Goal: Task Accomplishment & Management: Manage account settings

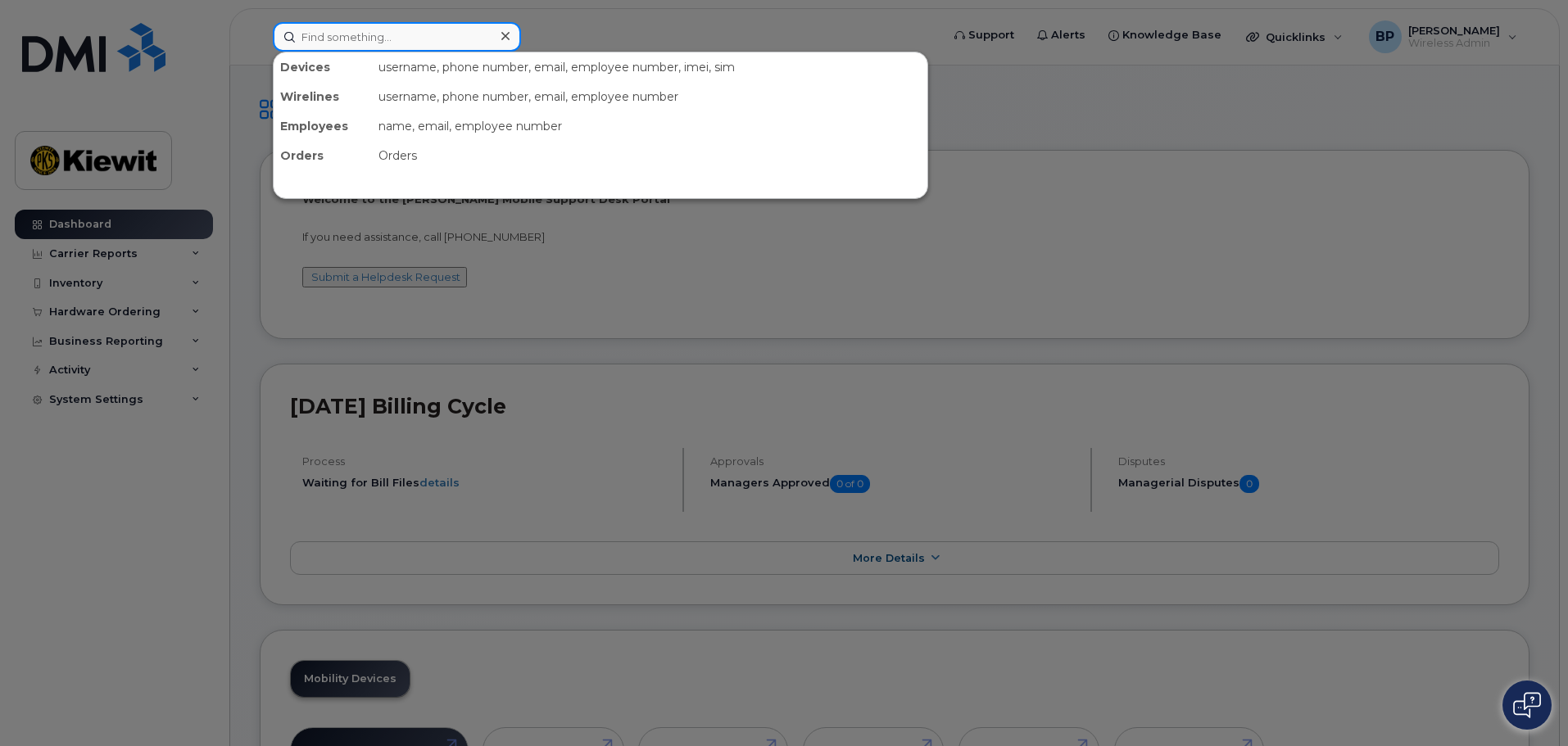
click at [317, 41] on input at bounding box center [397, 37] width 248 height 30
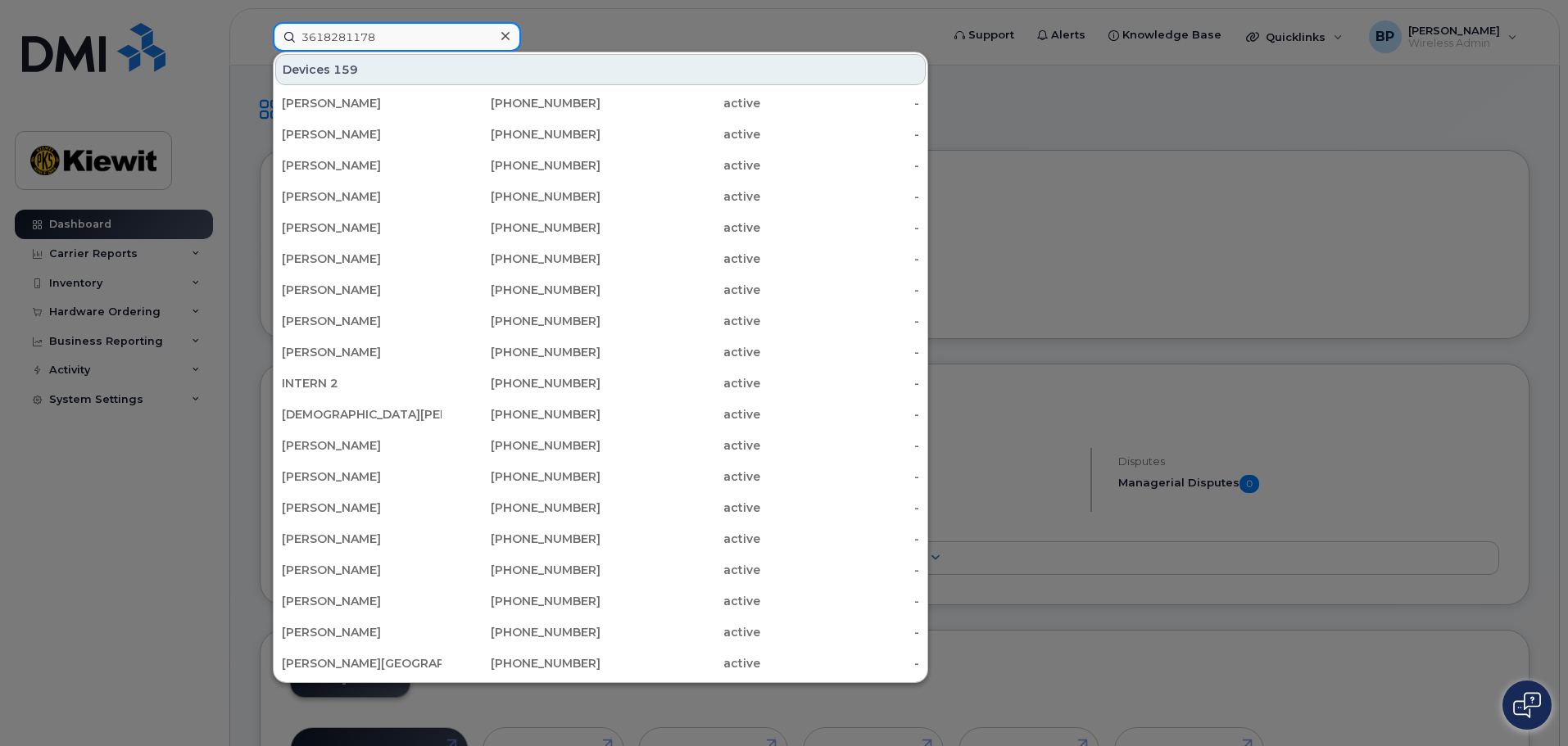
type input "3618281178"
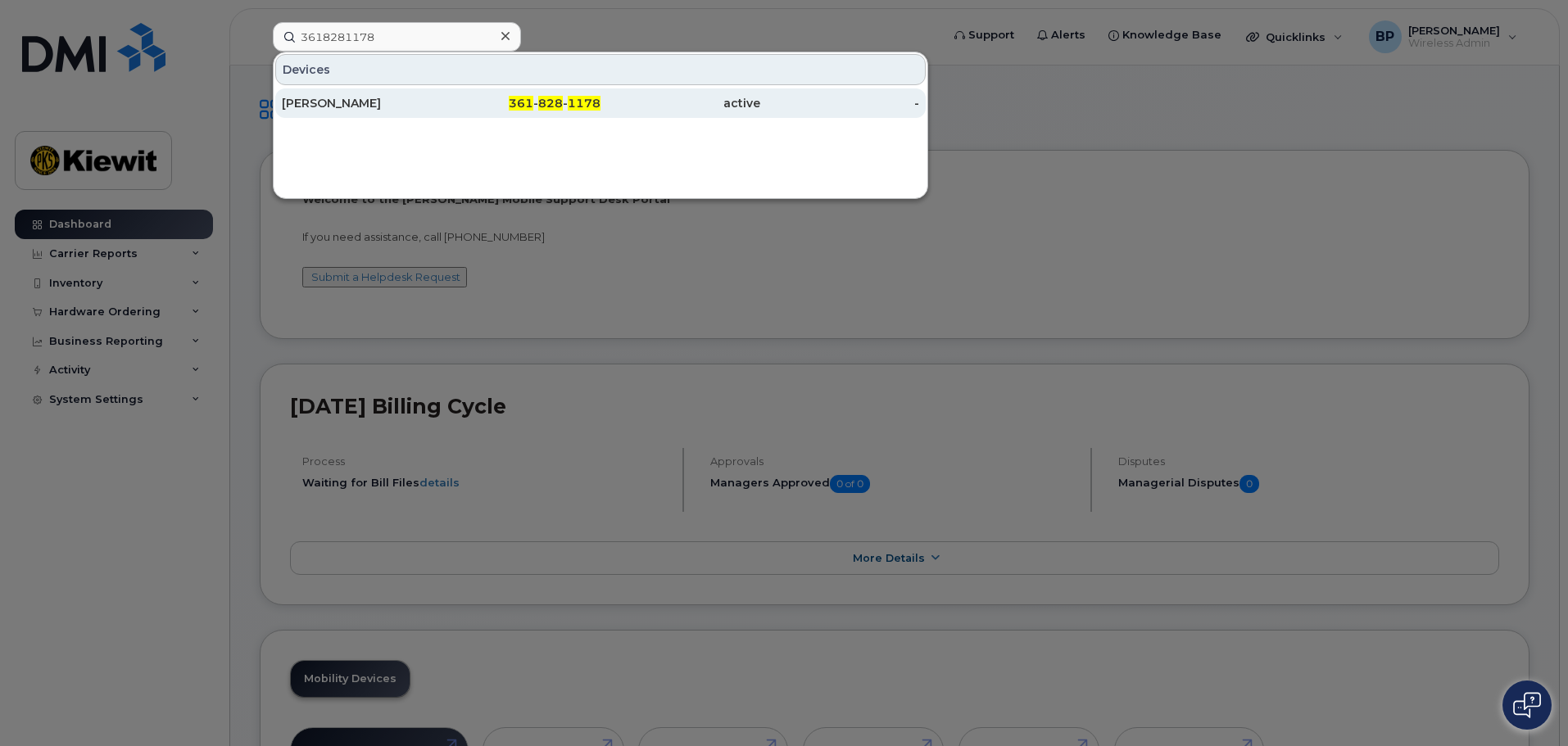
click at [361, 98] on div "[PERSON_NAME]" at bounding box center [361, 104] width 160 height 17
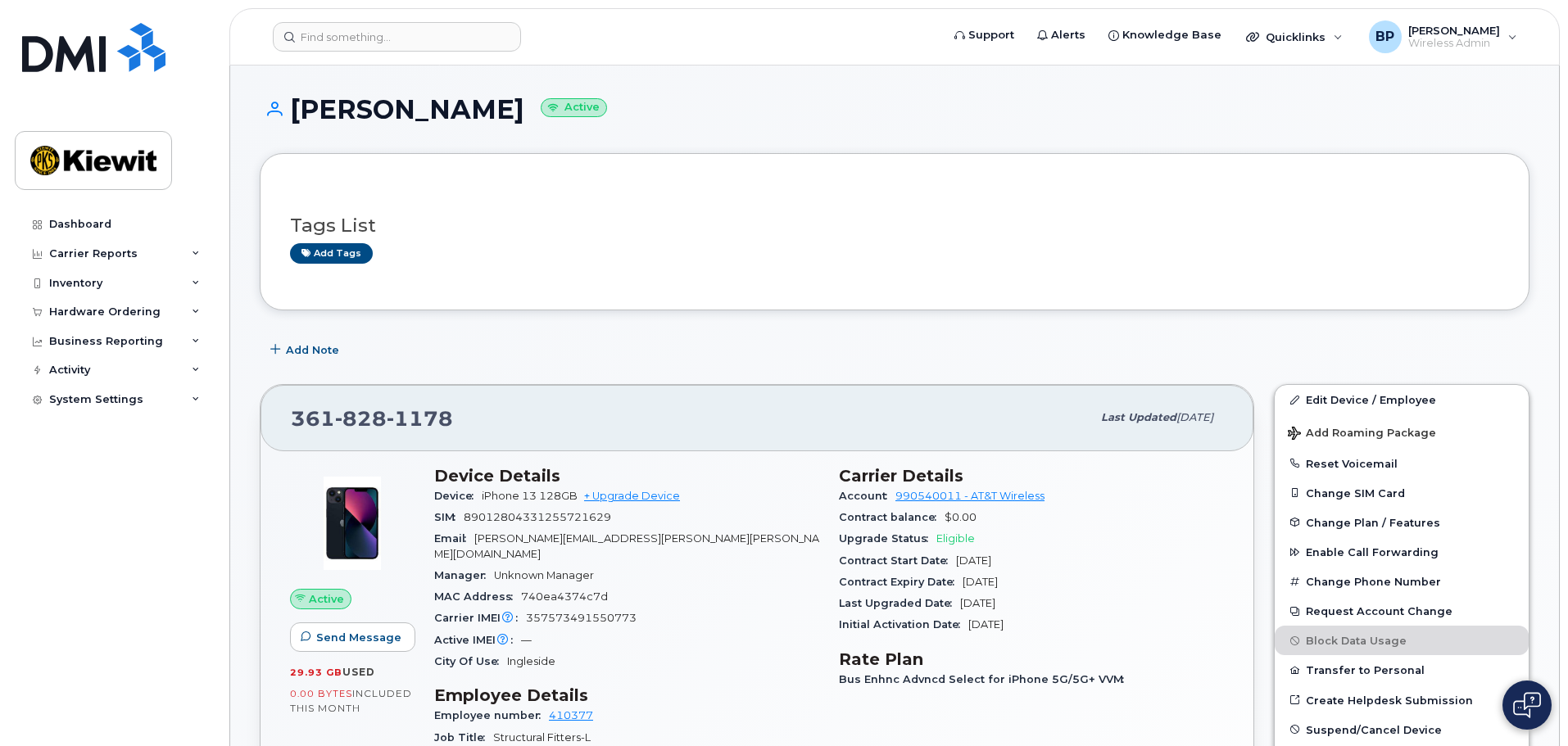
scroll to position [82, 0]
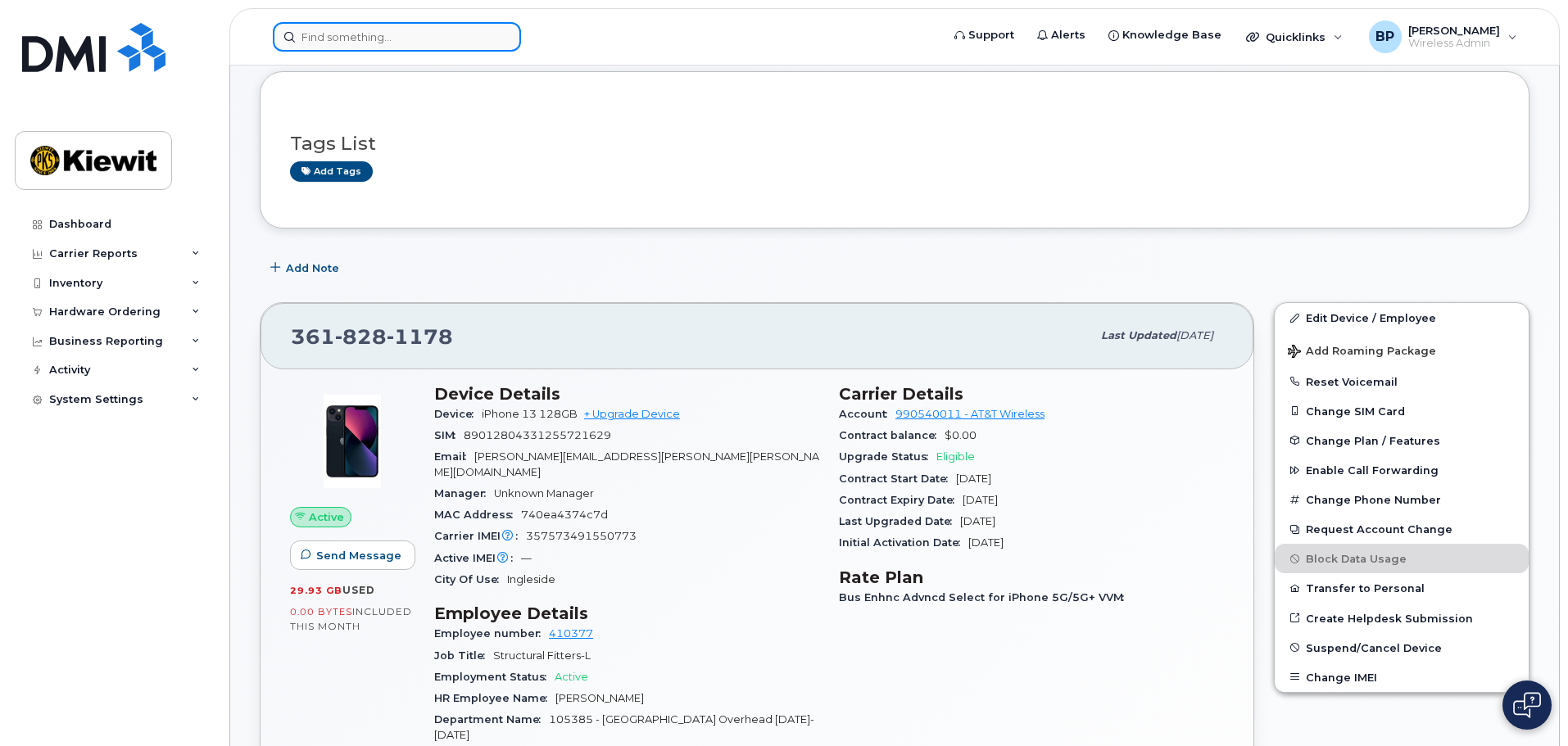
click at [349, 35] on input at bounding box center [397, 37] width 248 height 30
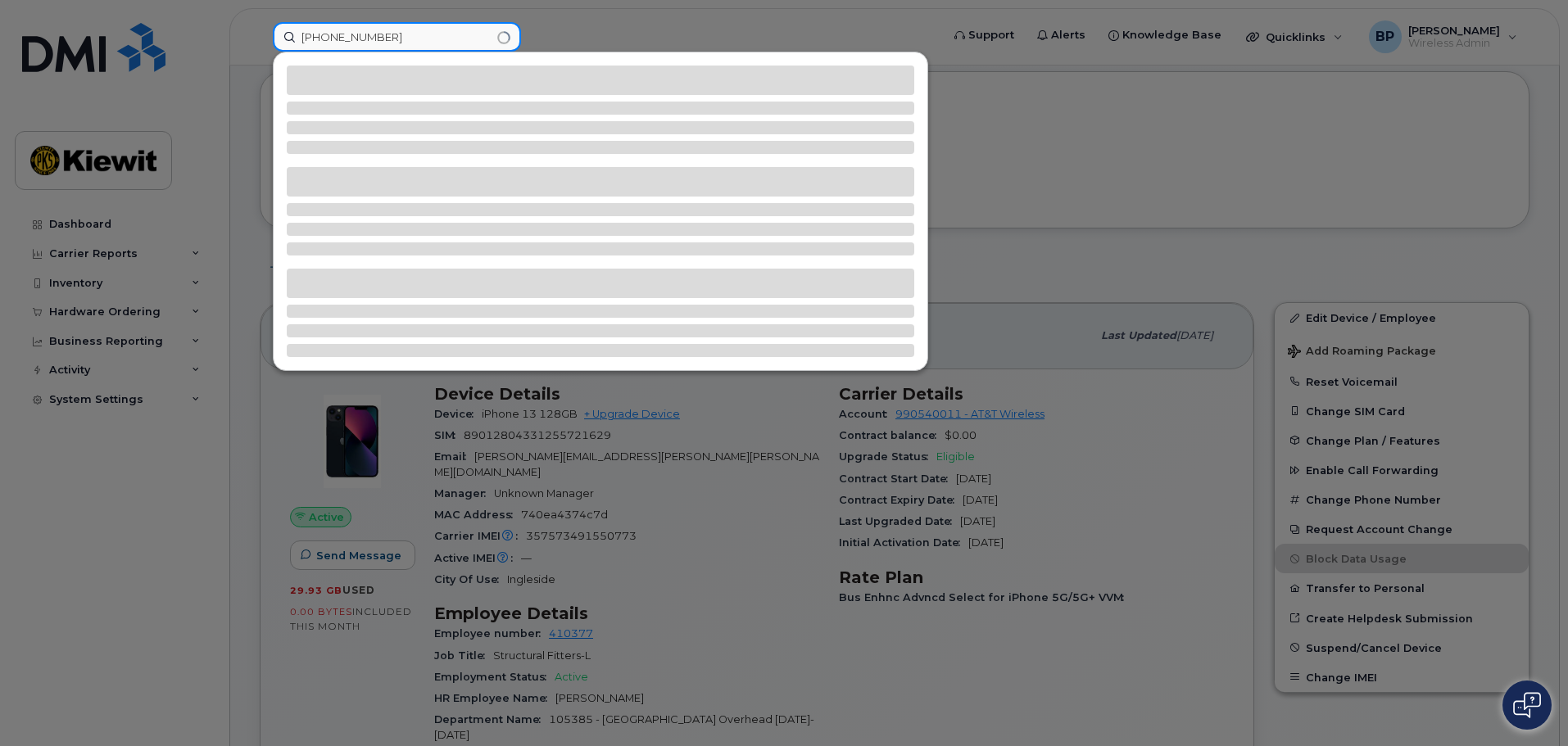
type input "361-687-5209"
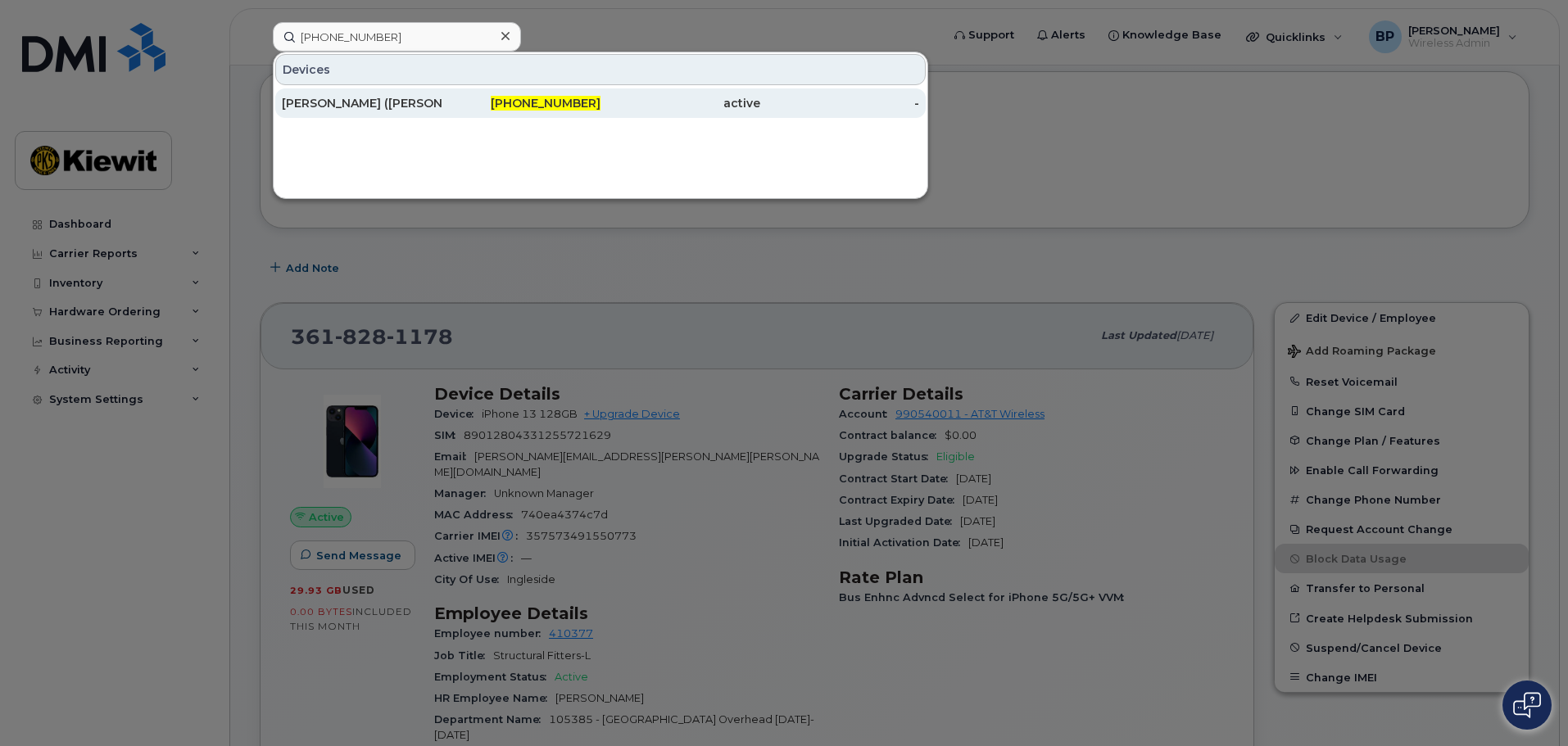
click at [442, 93] on div "VICTOR (LEADMAN) GUZMAN" at bounding box center [521, 104] width 160 height 30
click at [386, 100] on div "VICTOR (LEADMAN) GUZMAN" at bounding box center [361, 104] width 160 height 17
click at [418, 108] on div "VICTOR (LEADMAN) GUZMAN" at bounding box center [361, 104] width 160 height 17
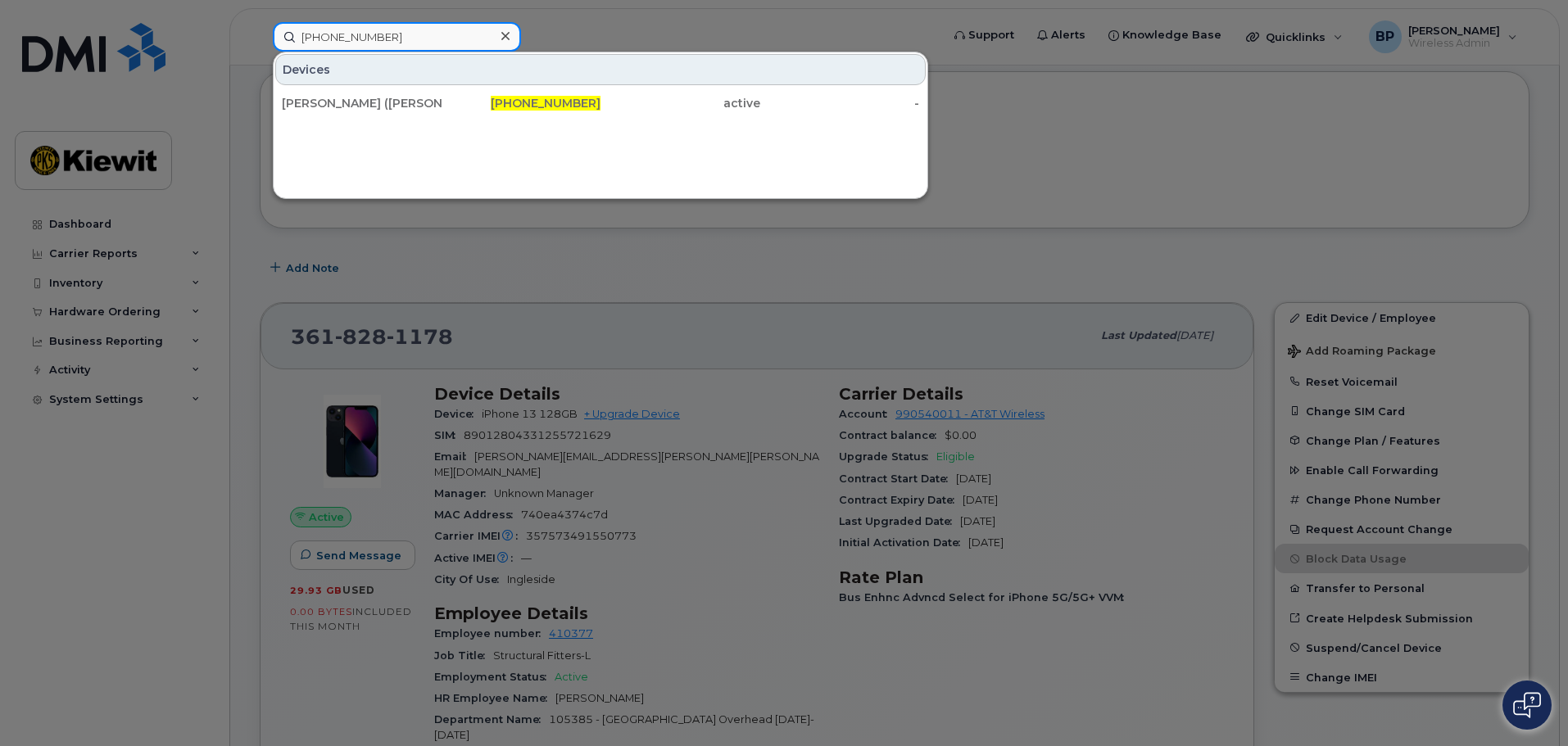
click at [445, 45] on input "361-687-5209" at bounding box center [397, 37] width 248 height 30
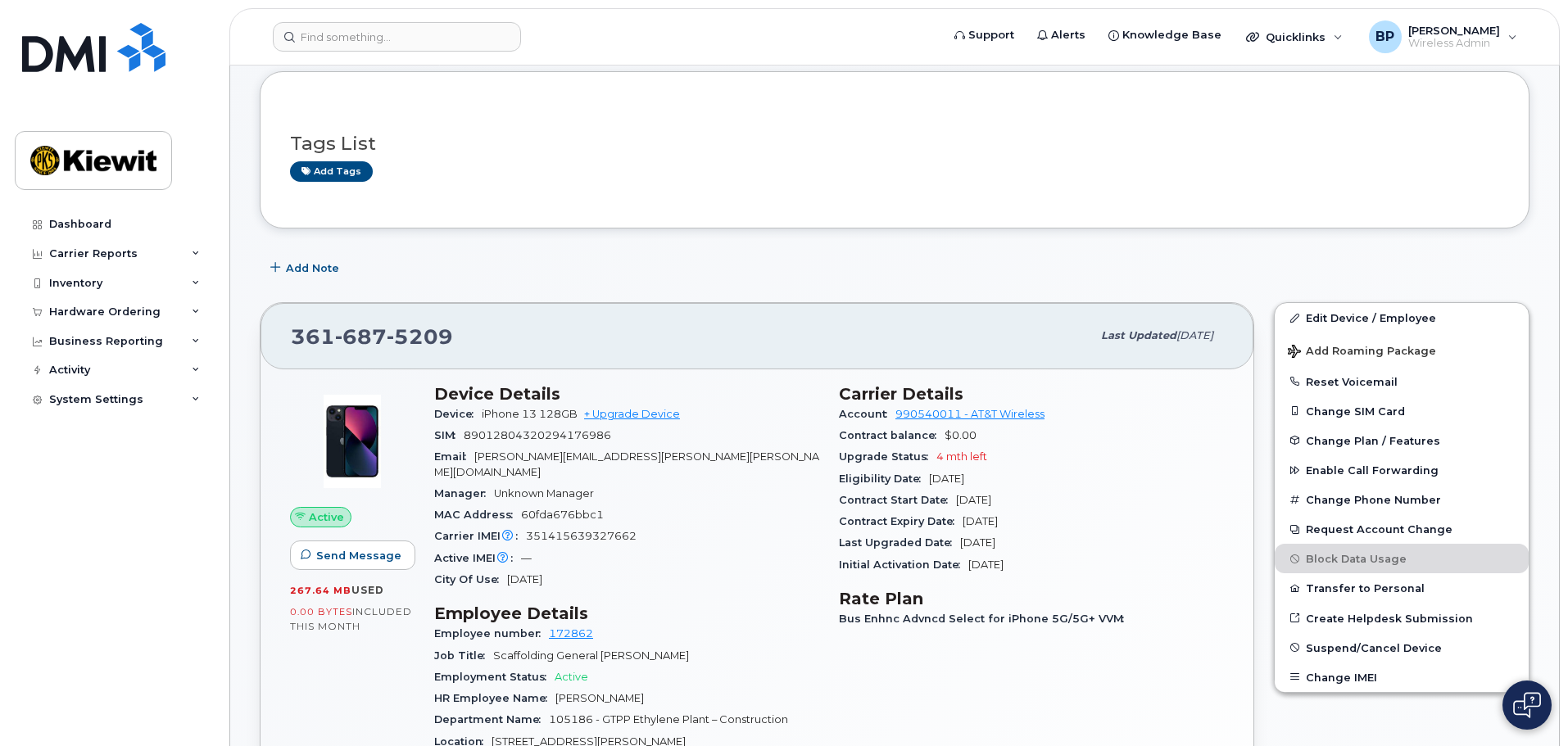
scroll to position [163, 0]
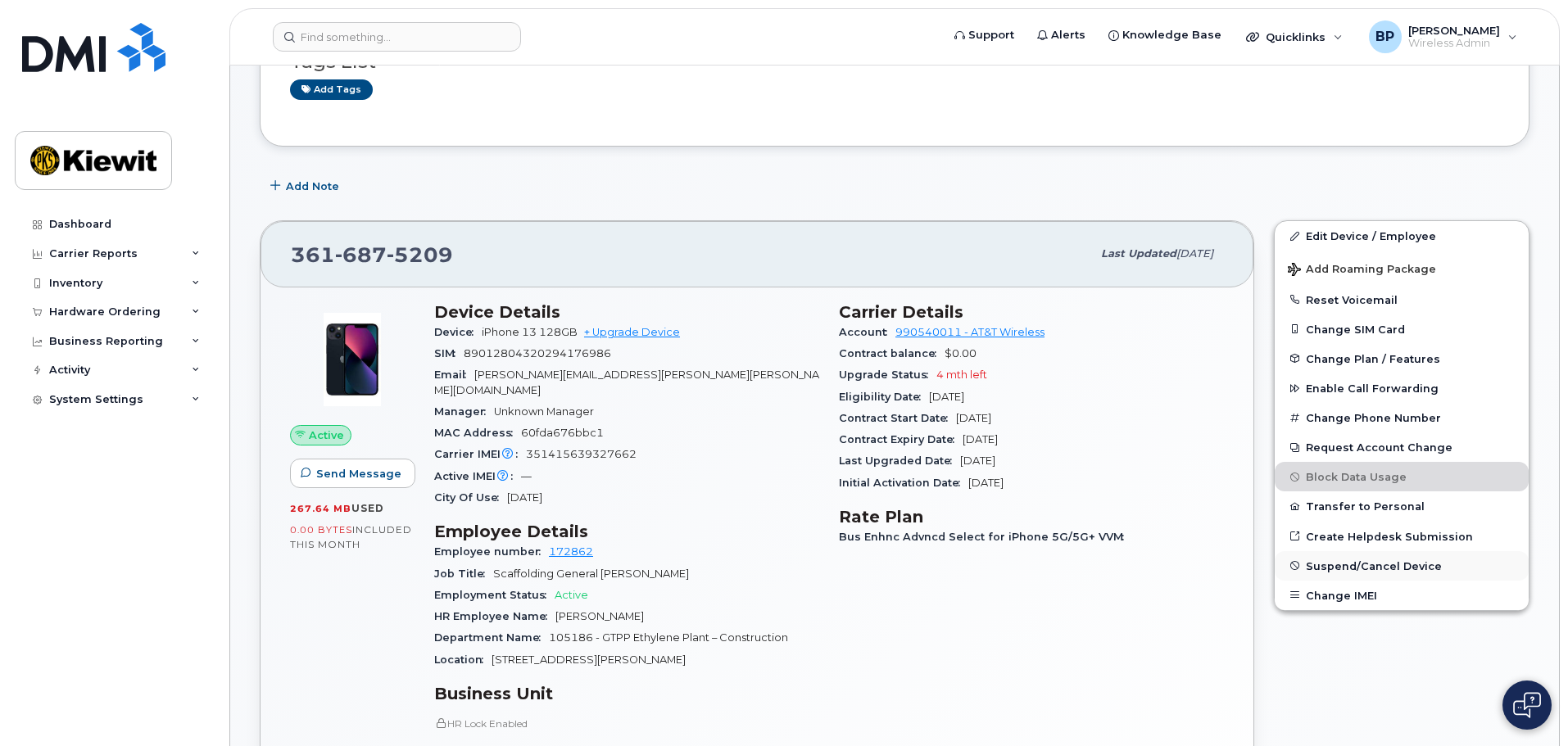
click at [1334, 566] on span "Suspend/Cancel Device" at bounding box center [1374, 565] width 136 height 12
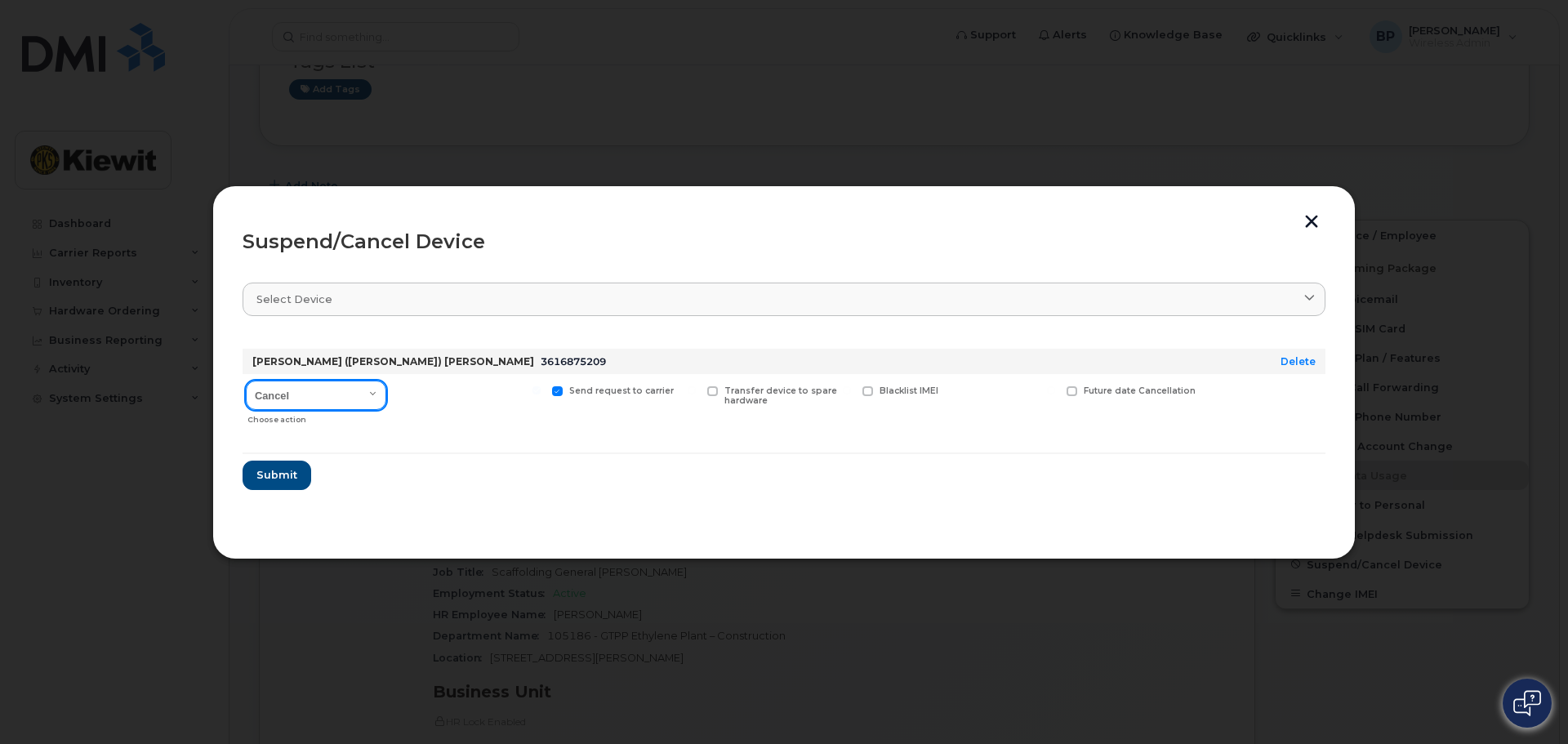
click at [373, 397] on select "Cancel Suspend - Reduced Rate Suspend - Full Rate Suspend - Lost Device/Stolen …" at bounding box center [316, 396] width 141 height 30
select select "[object Object]"
click at [246, 381] on select "Cancel Suspend - Reduced Rate Suspend - Full Rate Suspend - Lost Device/Stolen …" at bounding box center [316, 396] width 141 height 30
click at [406, 389] on span at bounding box center [401, 391] width 10 height 10
click at [385, 389] on input "Available for new activations/redeployments" at bounding box center [381, 390] width 8 height 8
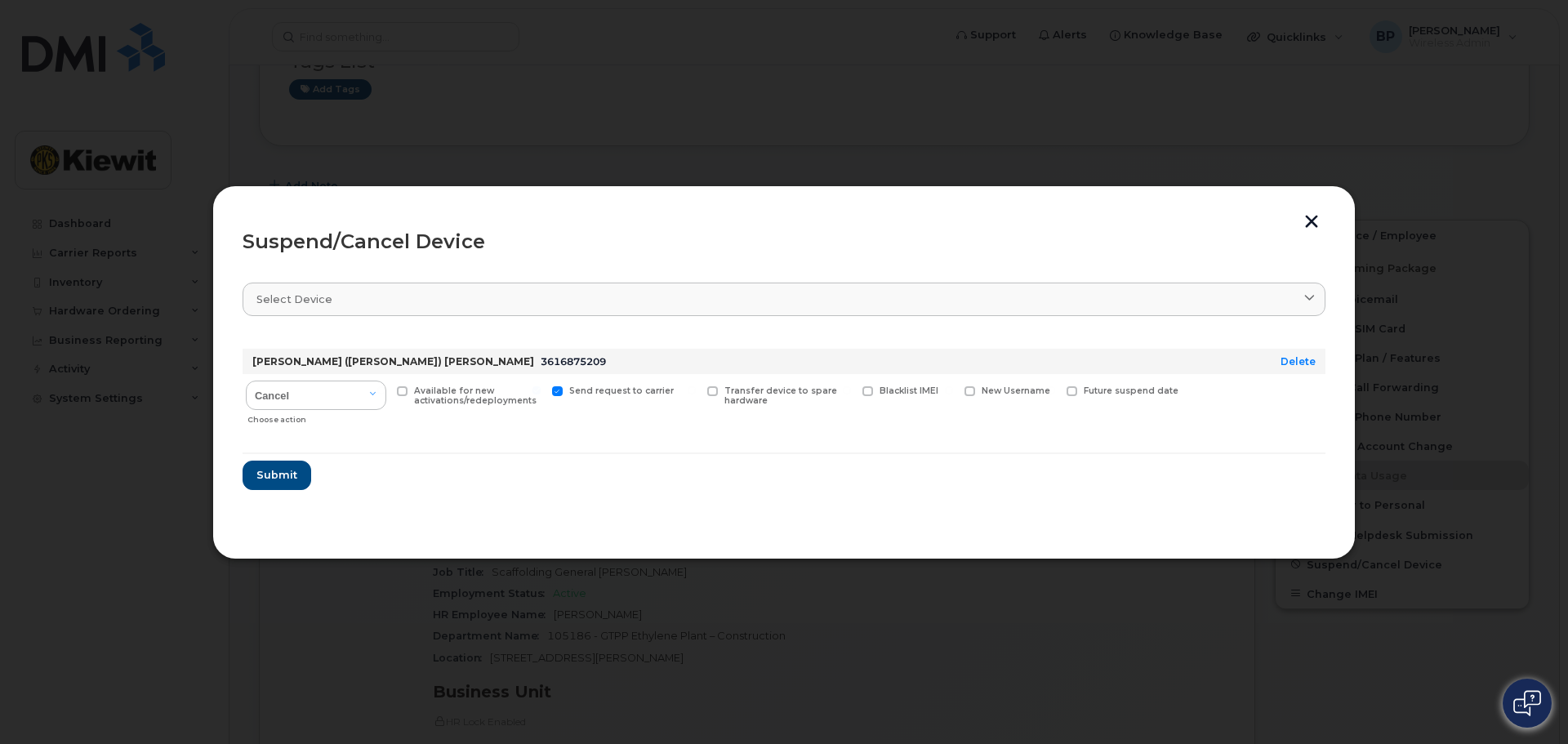
checkbox input "true"
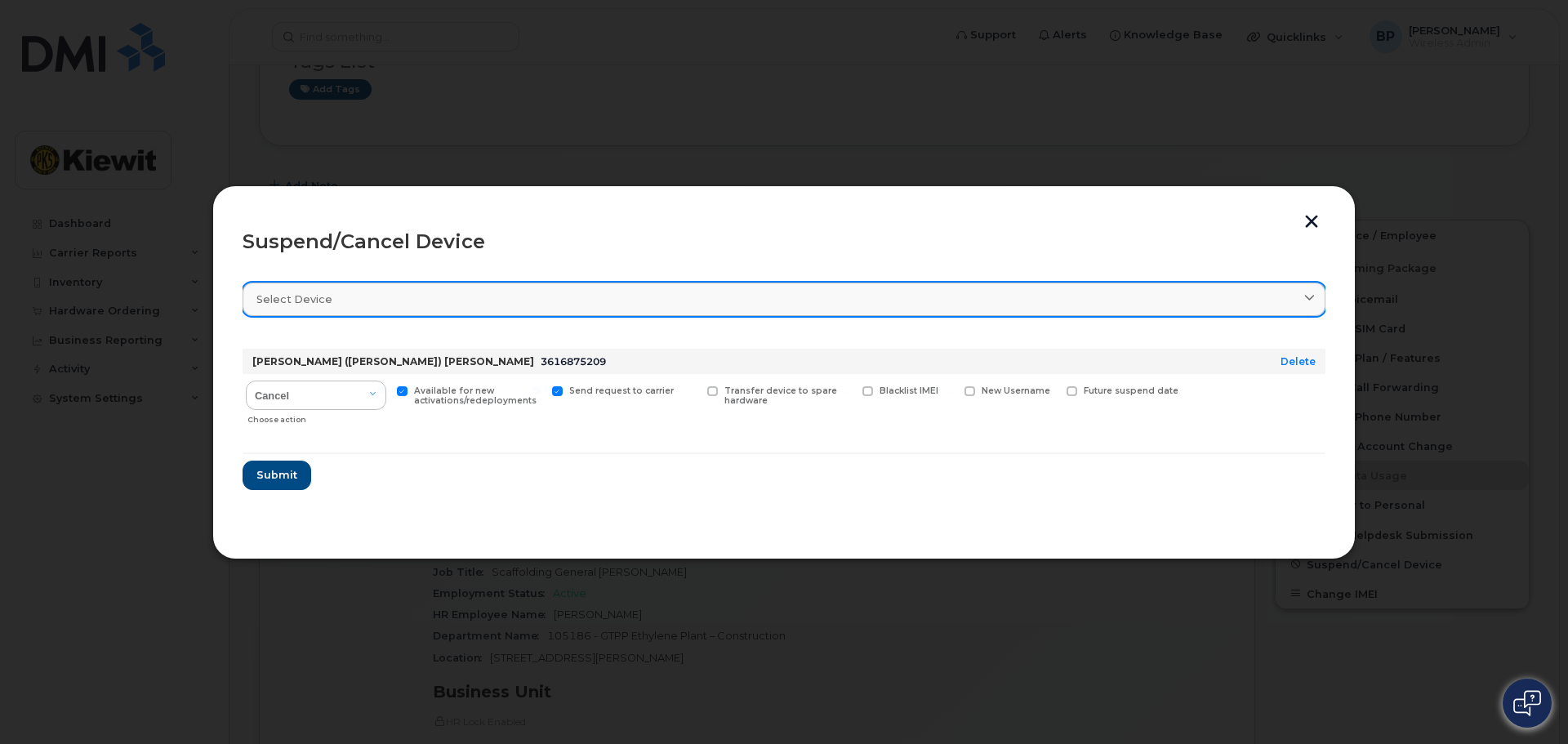
click at [1307, 295] on icon at bounding box center [1309, 299] width 10 height 10
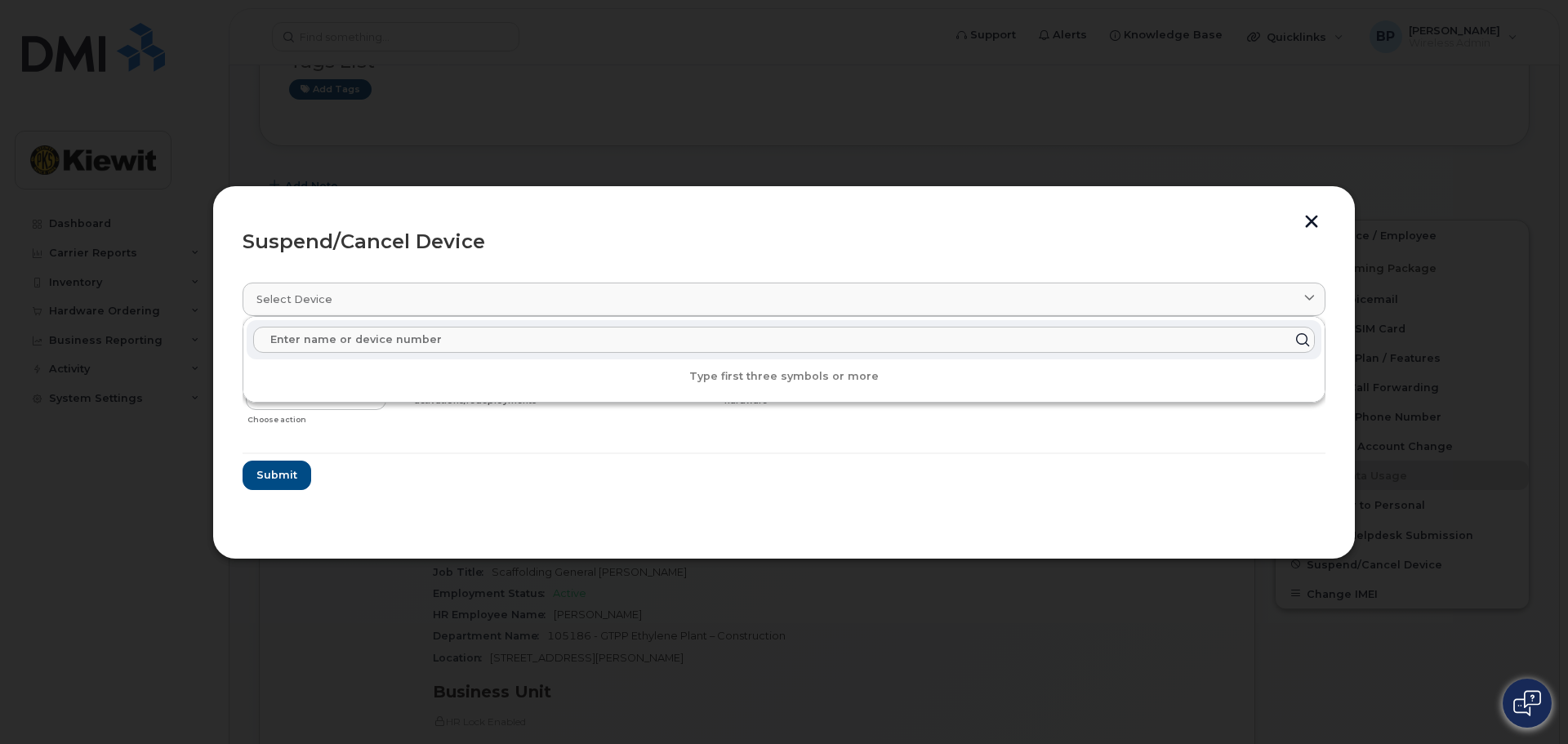
click at [462, 338] on input "text" at bounding box center [784, 340] width 1061 height 26
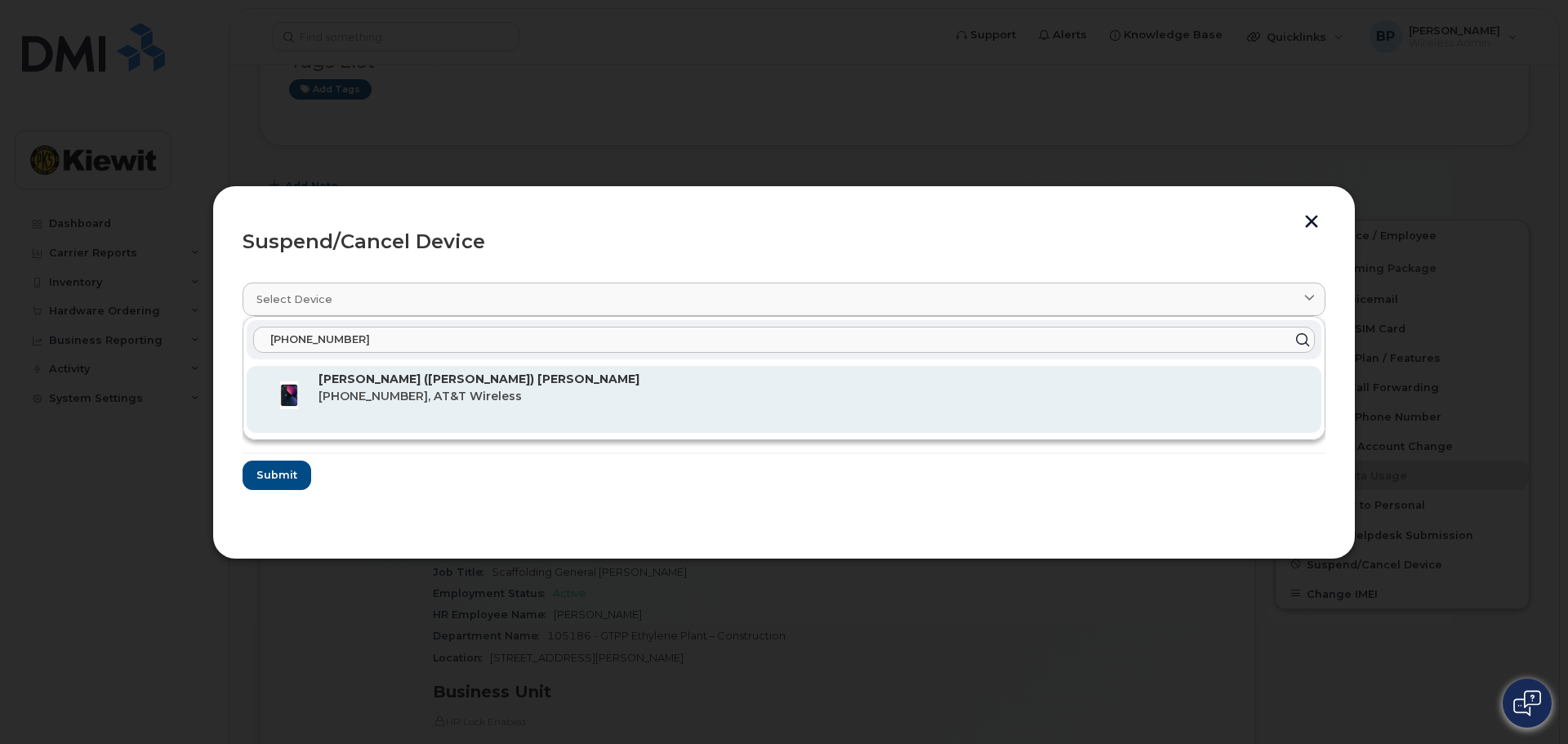
type input "361-687-5209"
click at [444, 389] on span "361-687-5209, AT&T Wireless" at bounding box center [420, 396] width 203 height 15
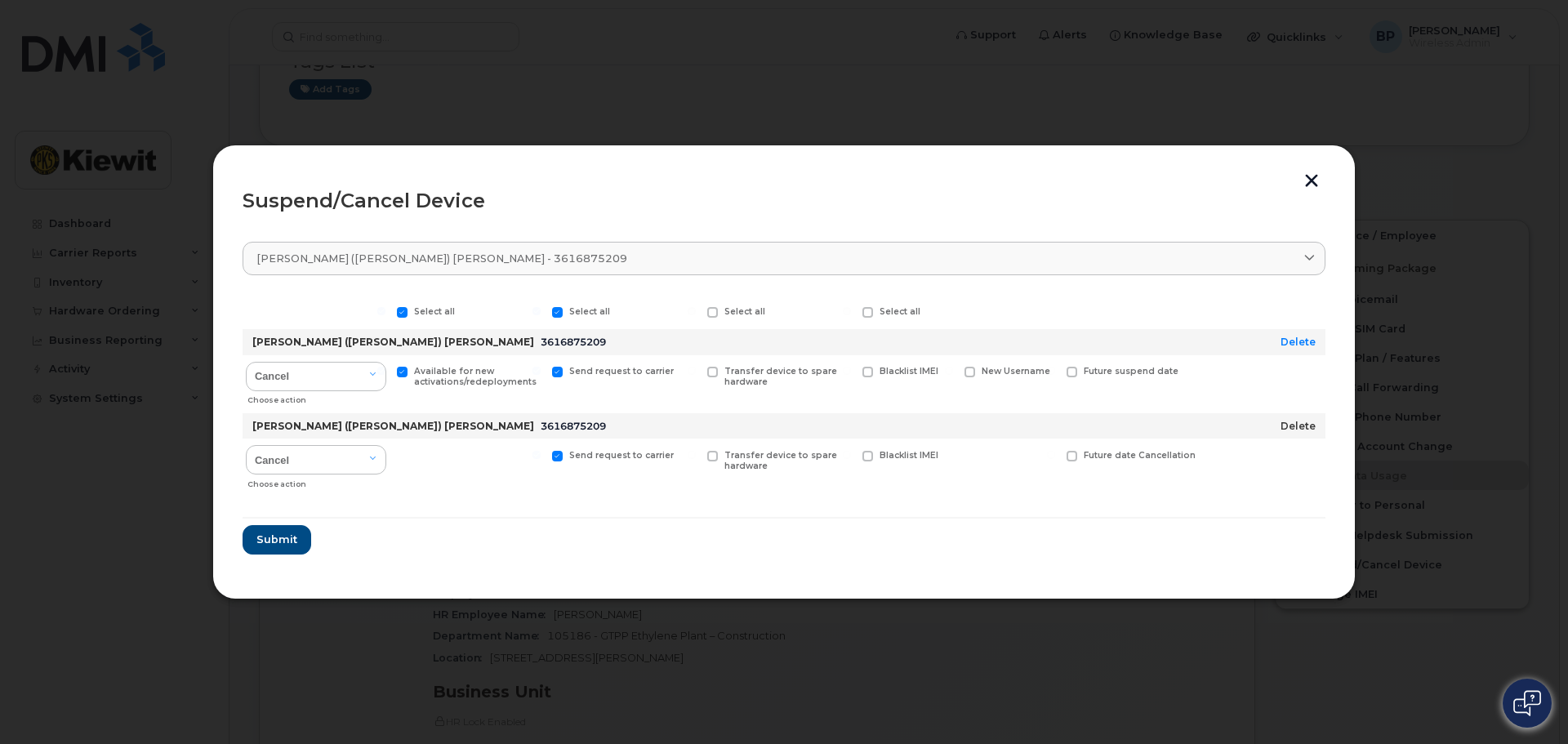
click at [1293, 429] on link "Delete" at bounding box center [1298, 426] width 35 height 12
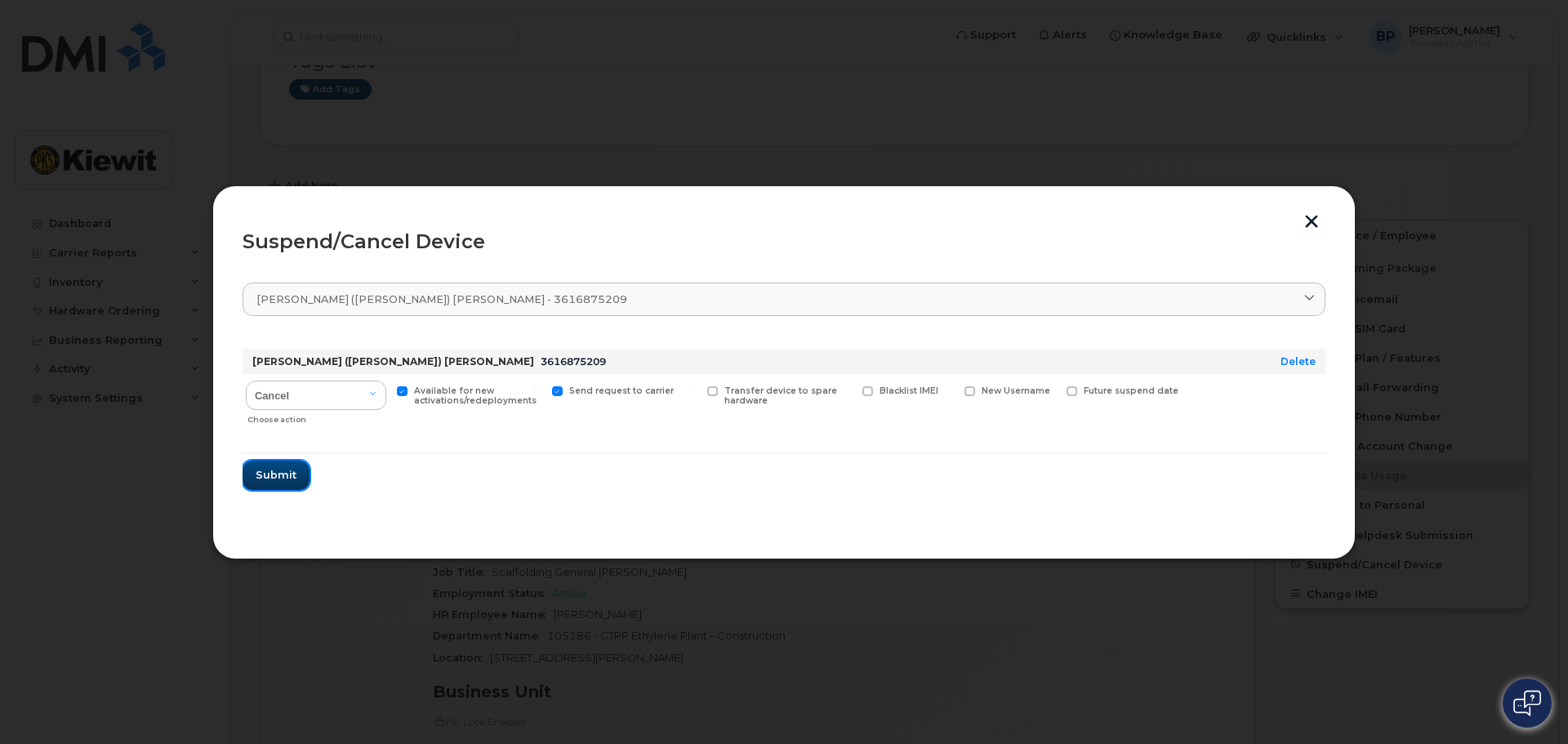
click at [264, 478] on span "Submit" at bounding box center [277, 475] width 41 height 16
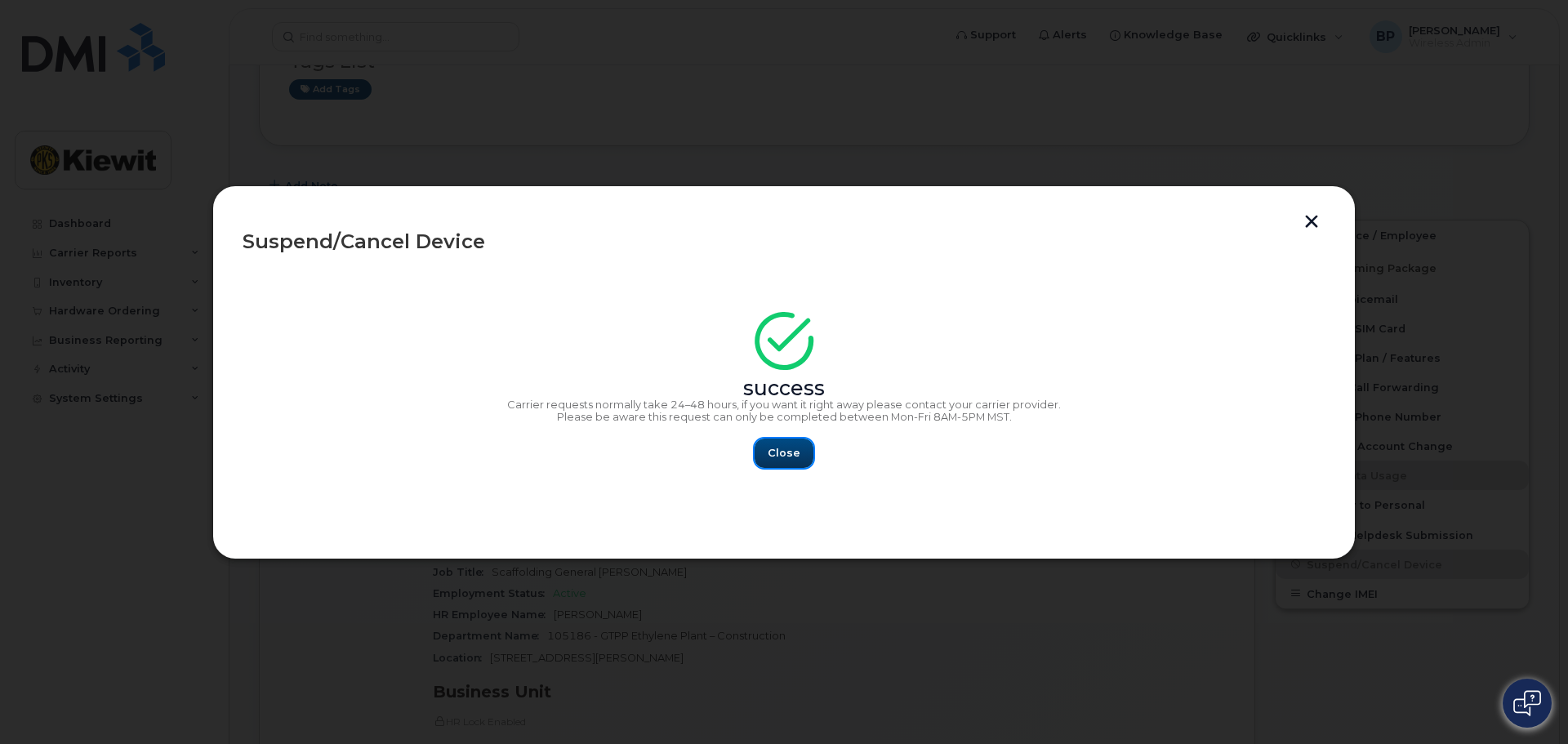
click at [789, 446] on span "Close" at bounding box center [783, 453] width 33 height 16
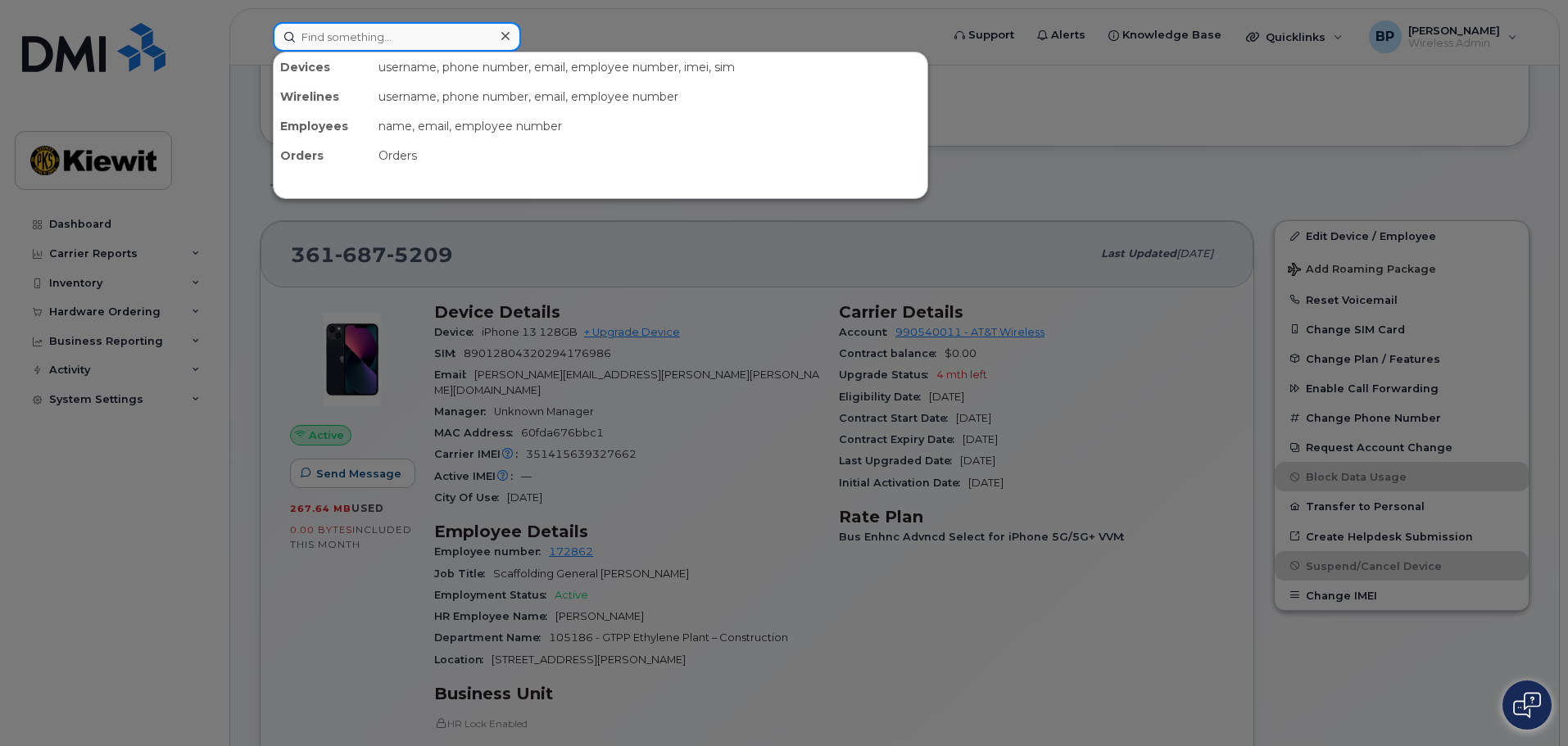
click at [356, 36] on input at bounding box center [397, 37] width 248 height 30
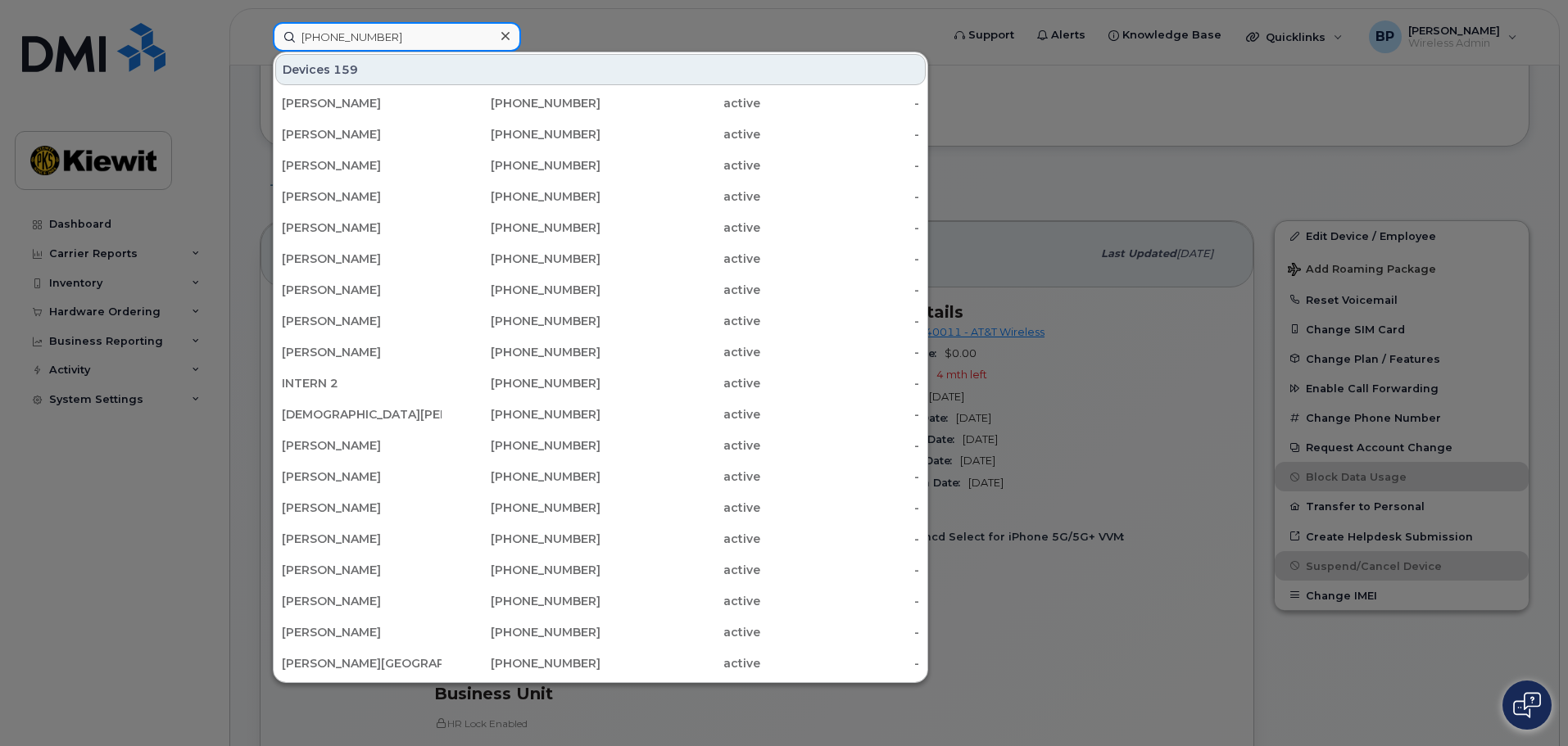
type input "[PHONE_NUMBER]"
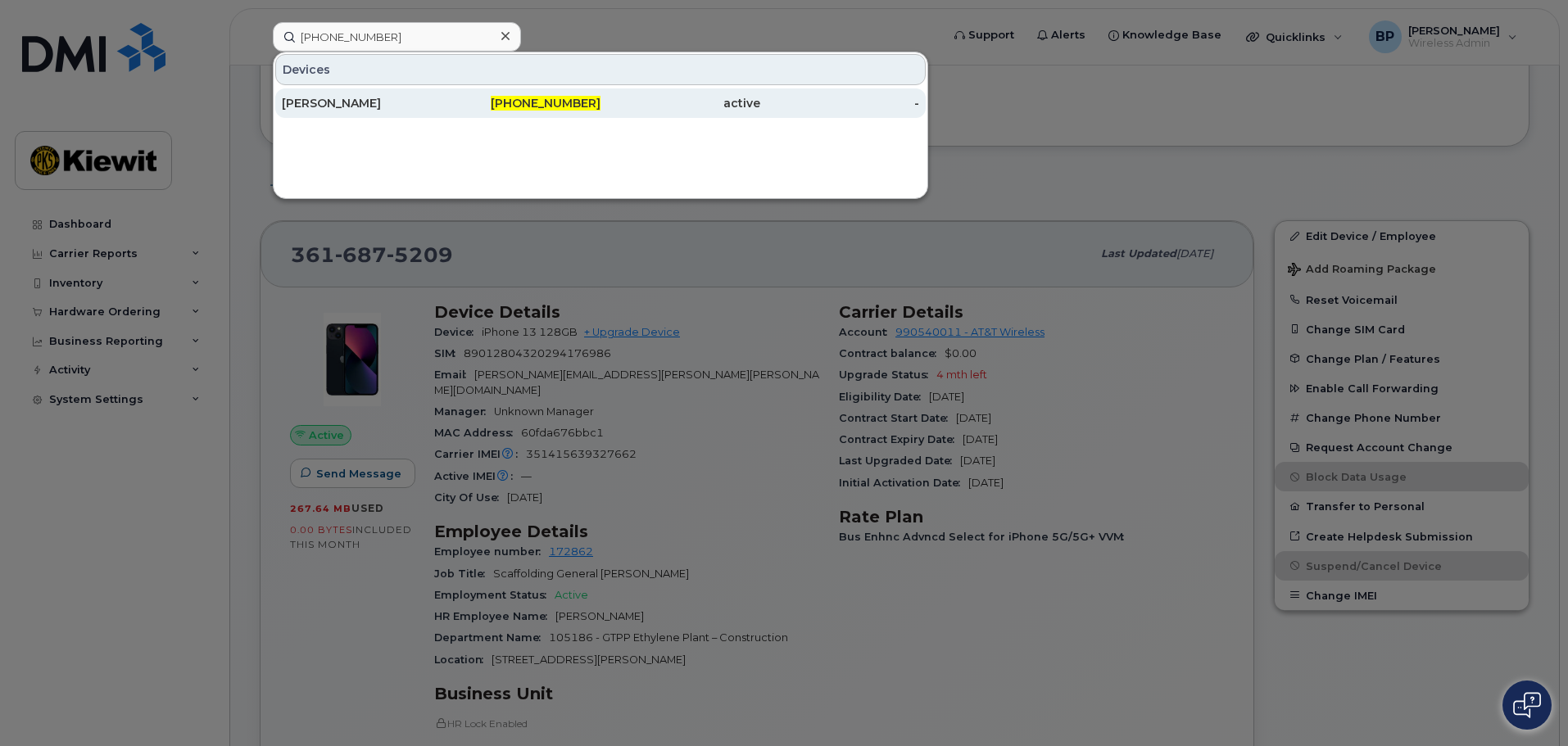
click at [357, 96] on div "[PERSON_NAME]" at bounding box center [361, 104] width 160 height 17
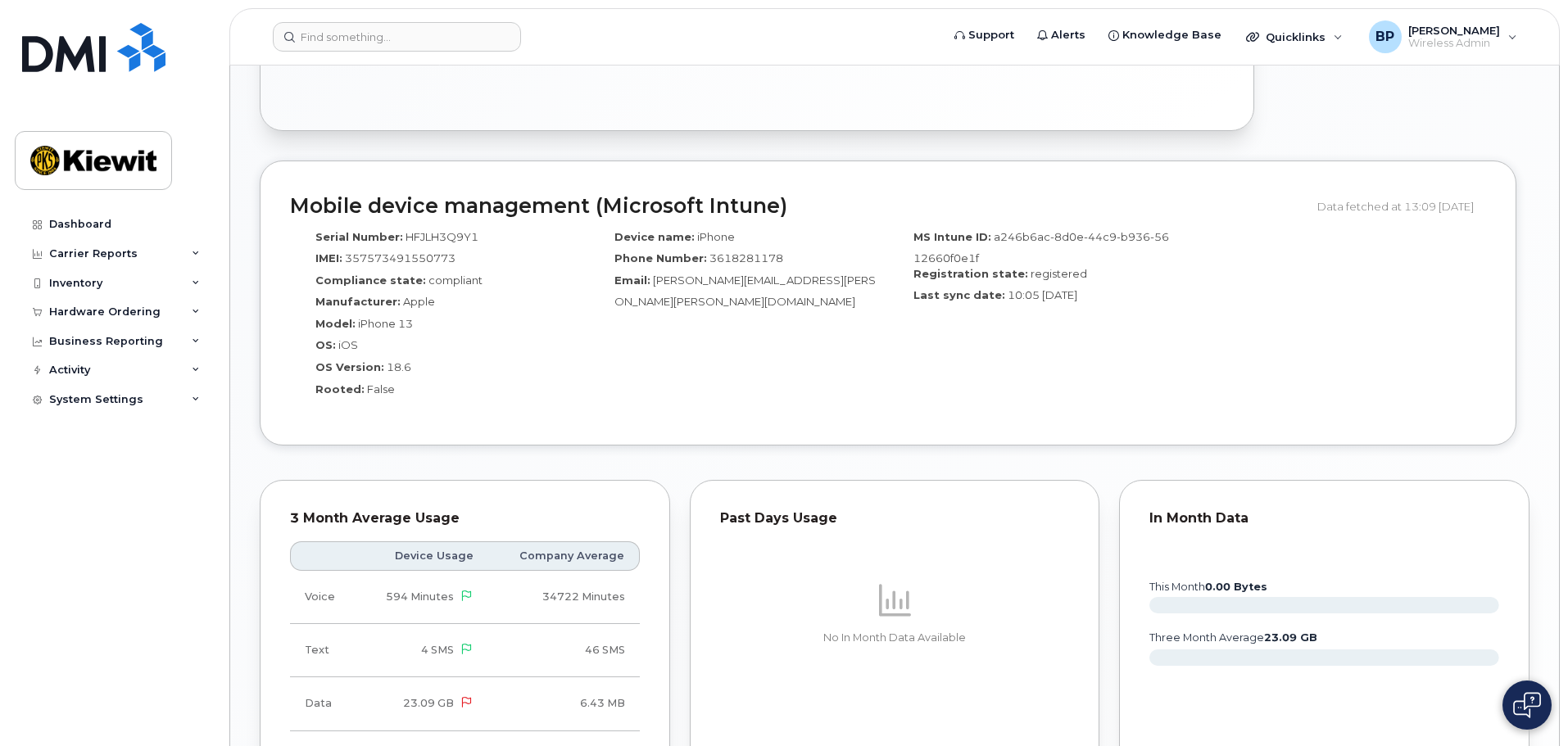
scroll to position [655, 0]
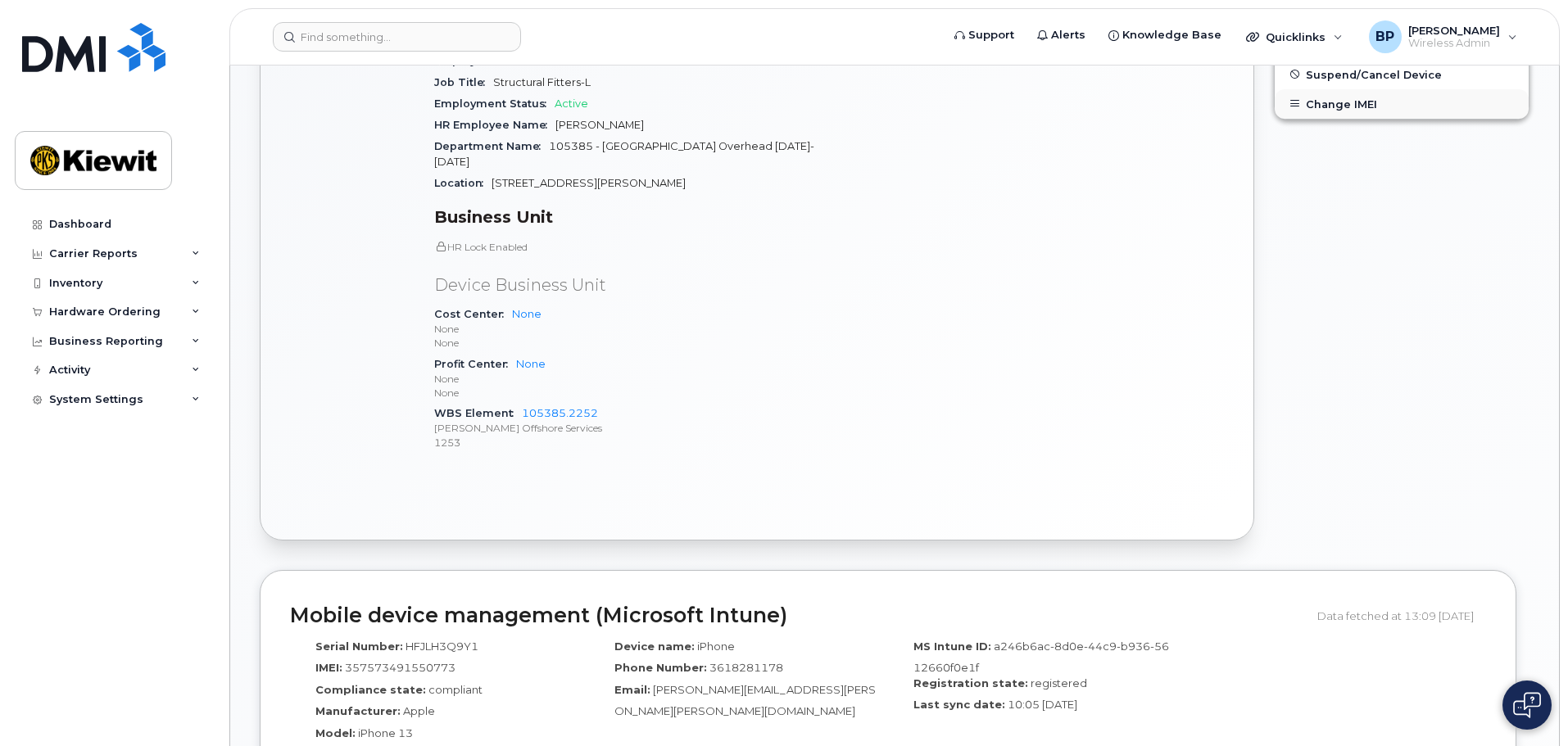
click at [1326, 101] on button "Change IMEI" at bounding box center [1402, 105] width 254 height 30
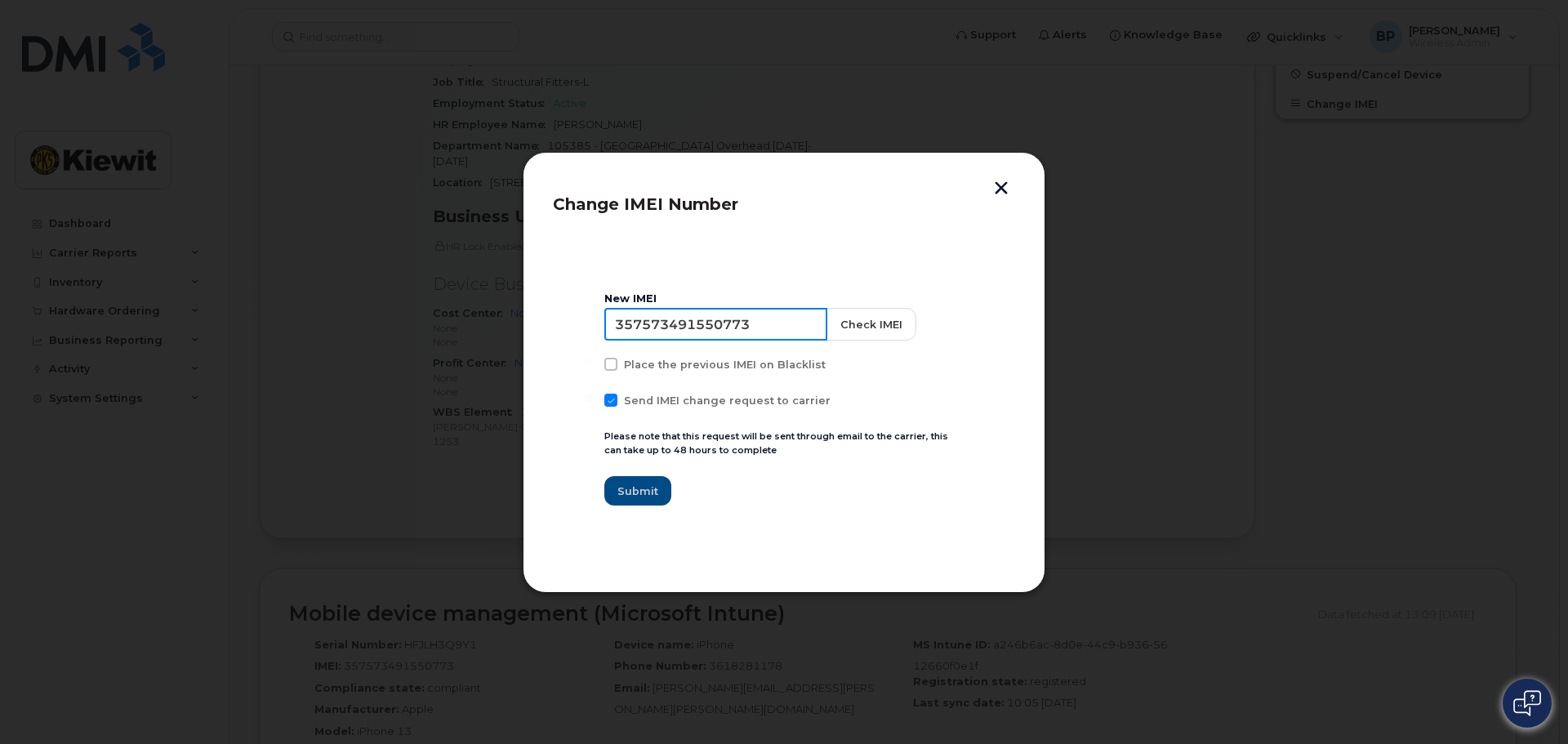
click at [774, 321] on input "357573491550773" at bounding box center [715, 324] width 223 height 33
drag, startPoint x: 774, startPoint y: 321, endPoint x: 594, endPoint y: 317, distance: 180.0
click at [596, 318] on section "New IMEI [TECHNICAL_ID] Check IMEI Place the previous IMEI on Blacklist Send IM…" at bounding box center [784, 399] width 462 height 327
type input "351415639327662"
click at [855, 333] on button "Check IMEI" at bounding box center [870, 324] width 89 height 33
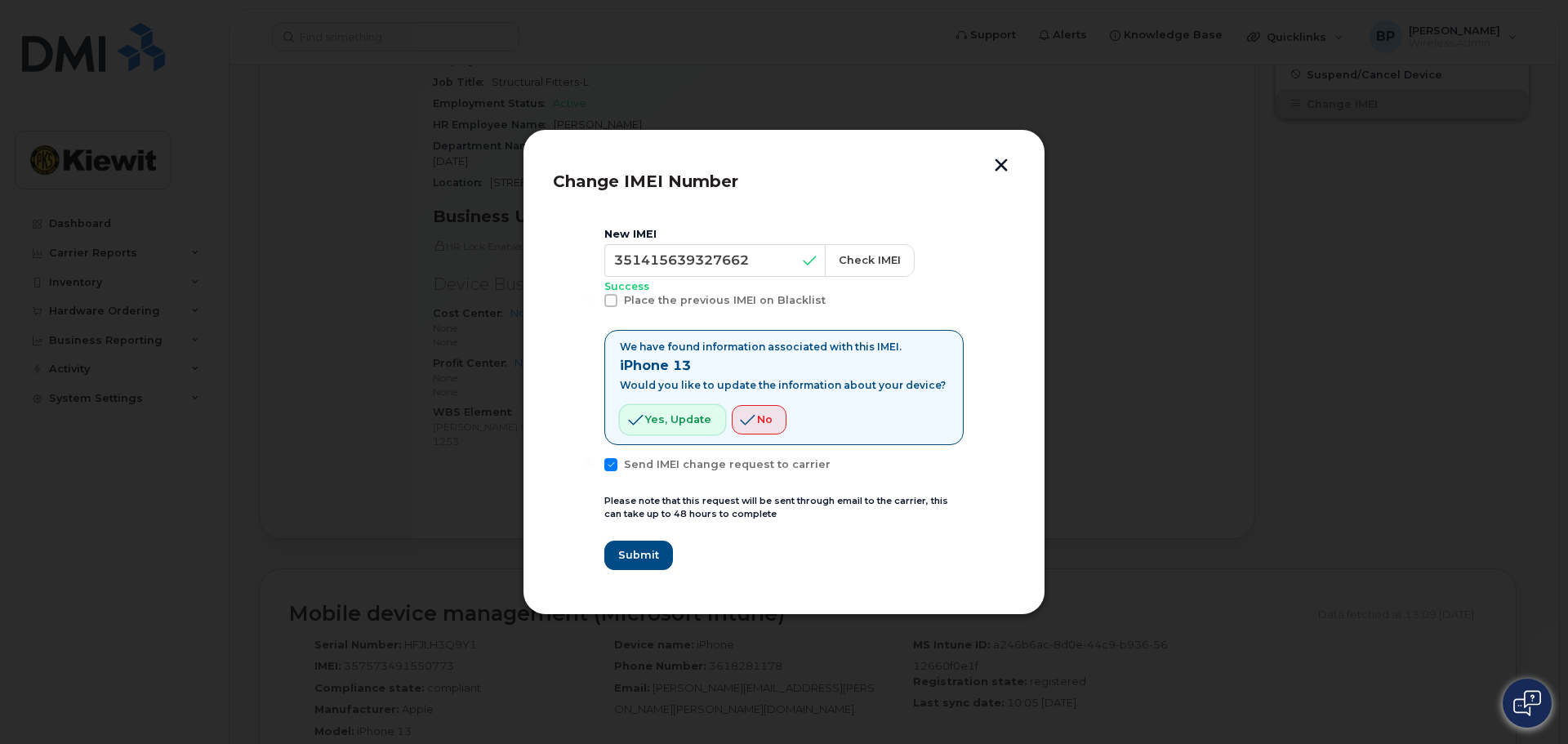
click at [666, 423] on span "Yes, update" at bounding box center [678, 419] width 66 height 16
click at [647, 550] on span "Submit" at bounding box center [638, 555] width 41 height 16
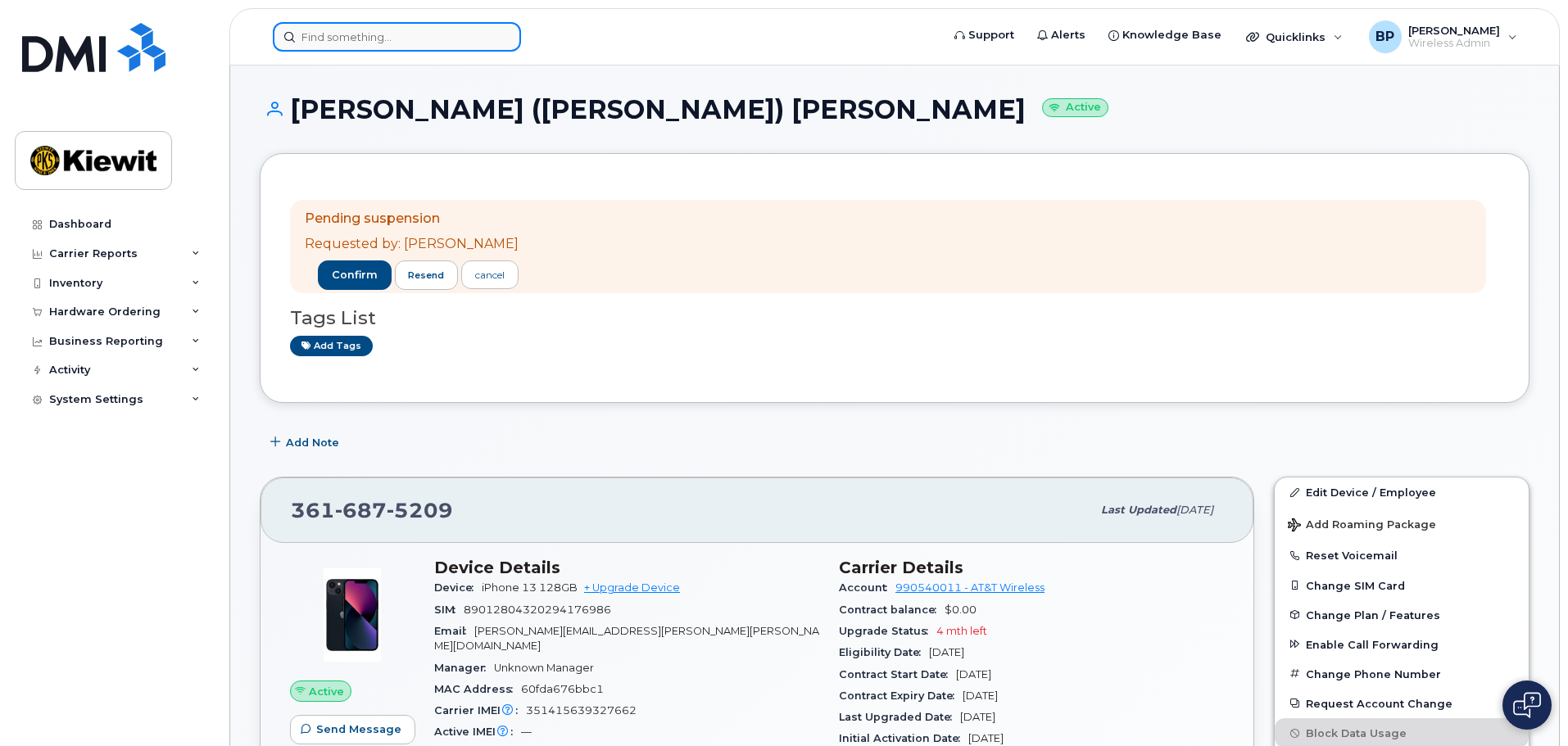
click at [374, 43] on input at bounding box center [397, 37] width 248 height 30
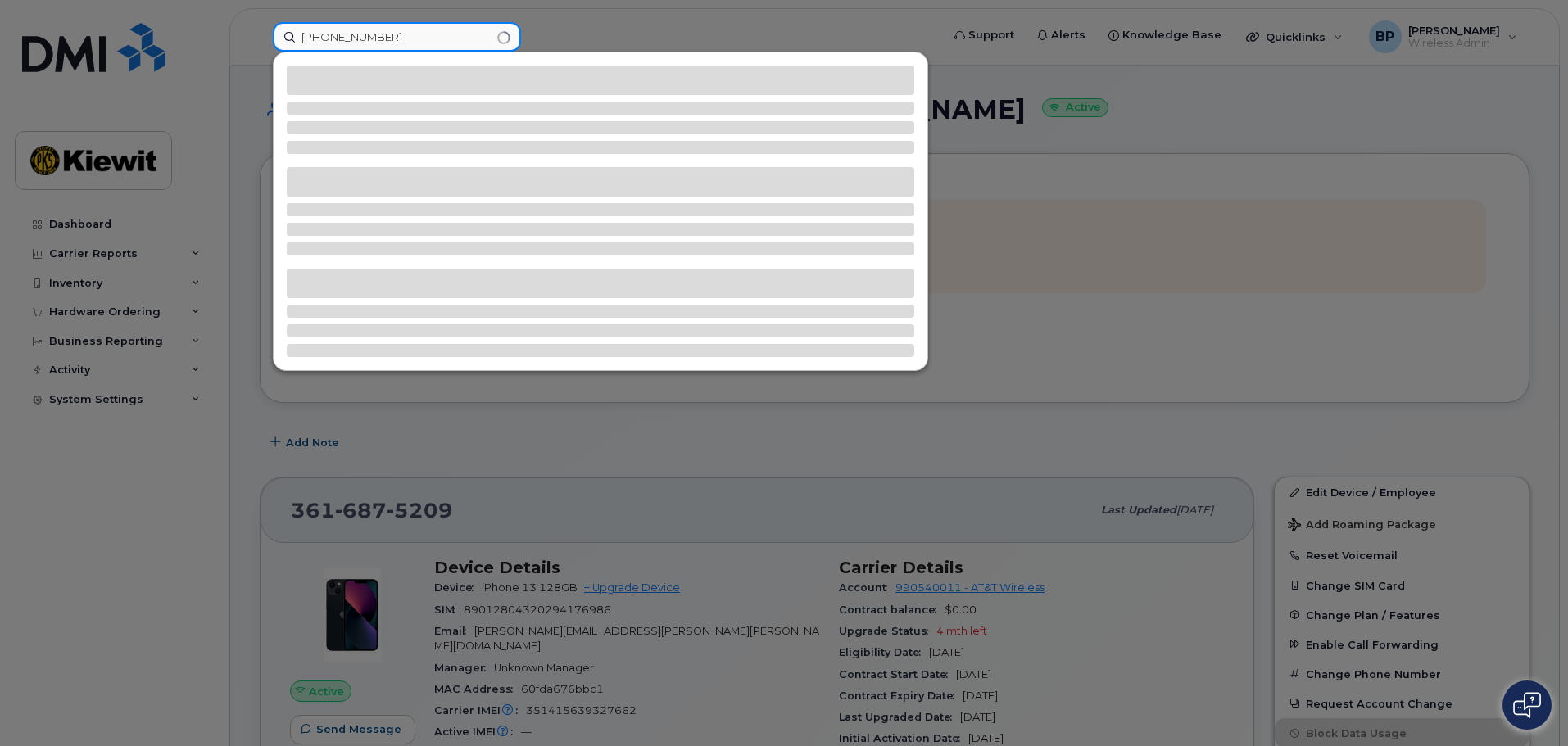
type input "[PHONE_NUMBER]"
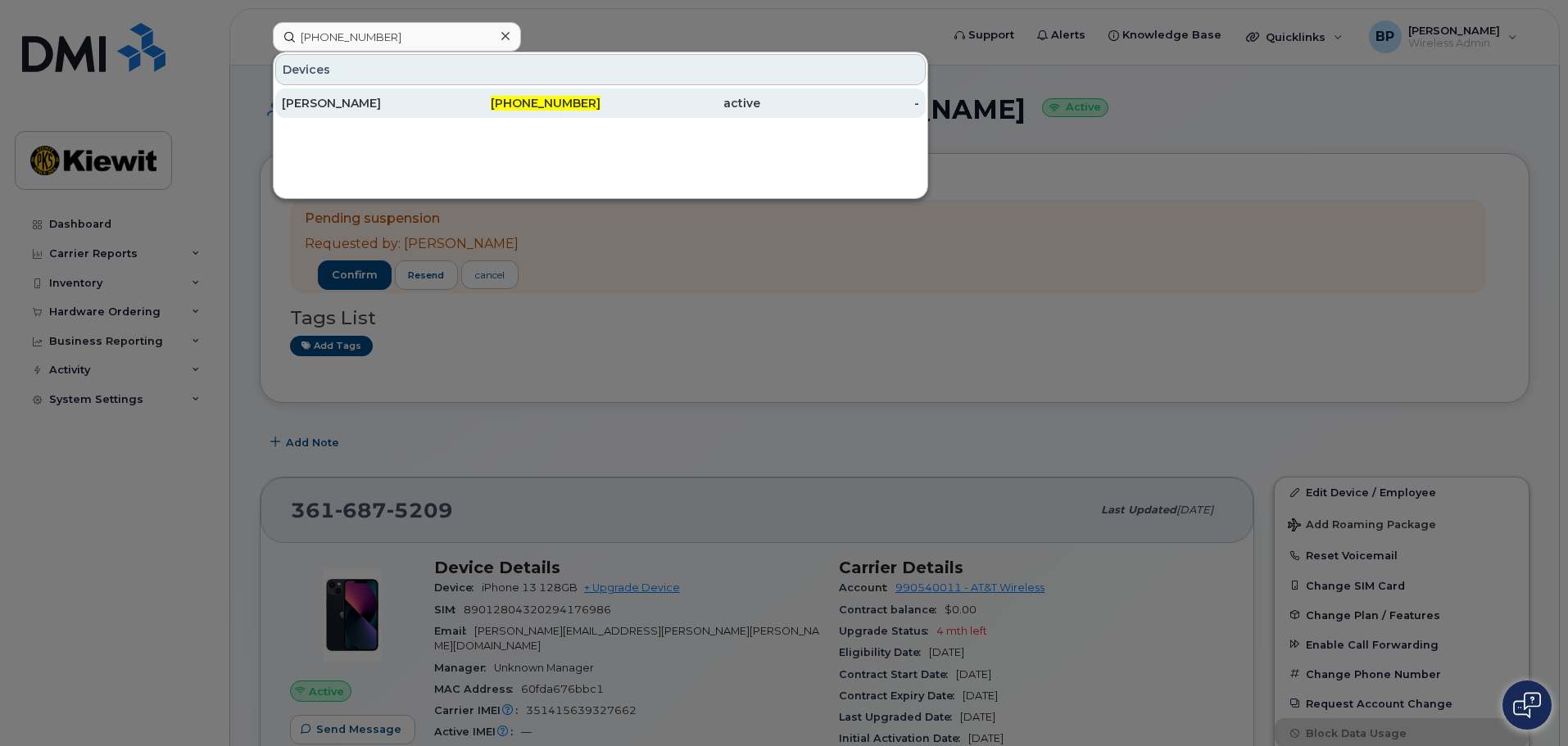
click at [355, 104] on div "[PERSON_NAME]" at bounding box center [361, 104] width 160 height 17
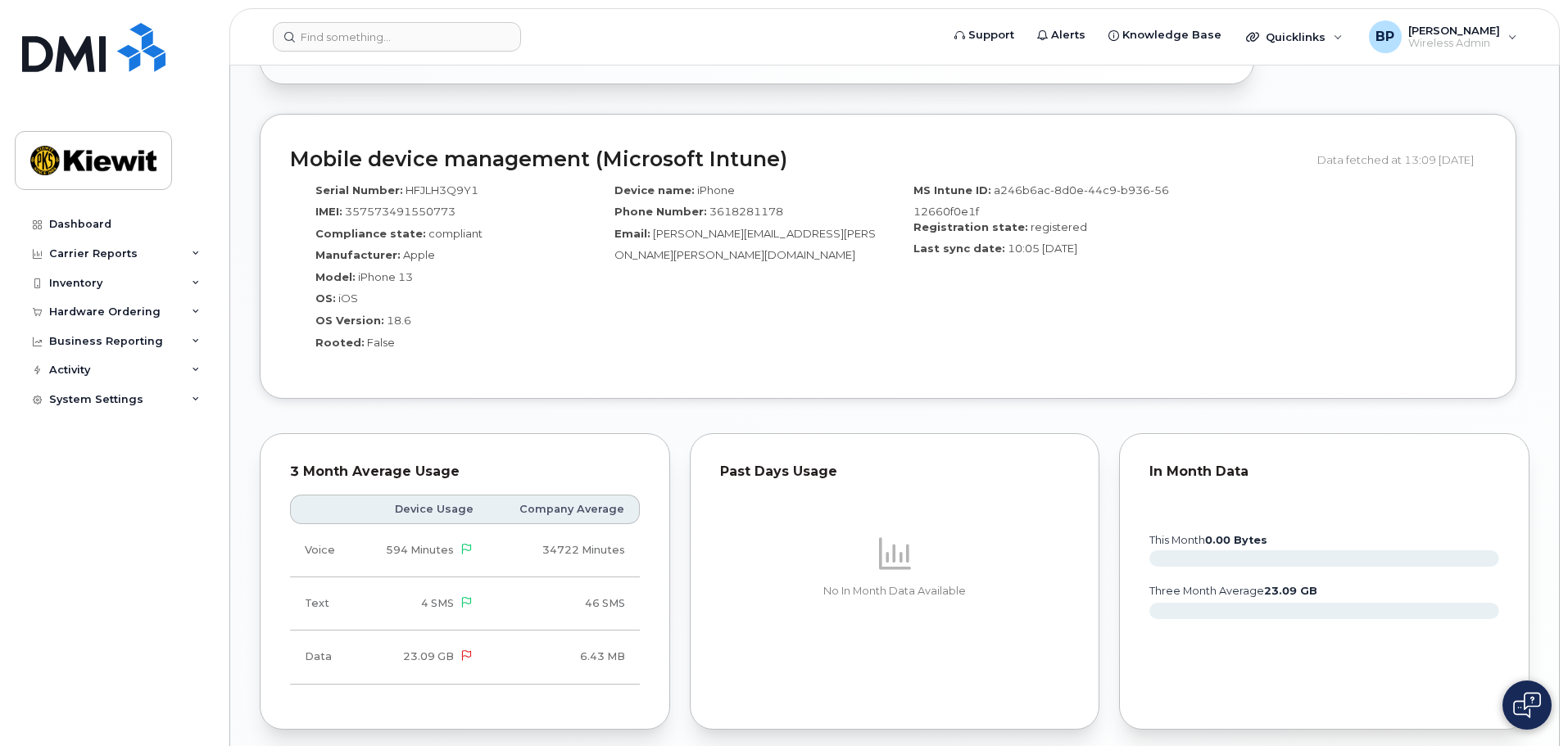
scroll to position [1147, 0]
